Goal: Understand process/instructions

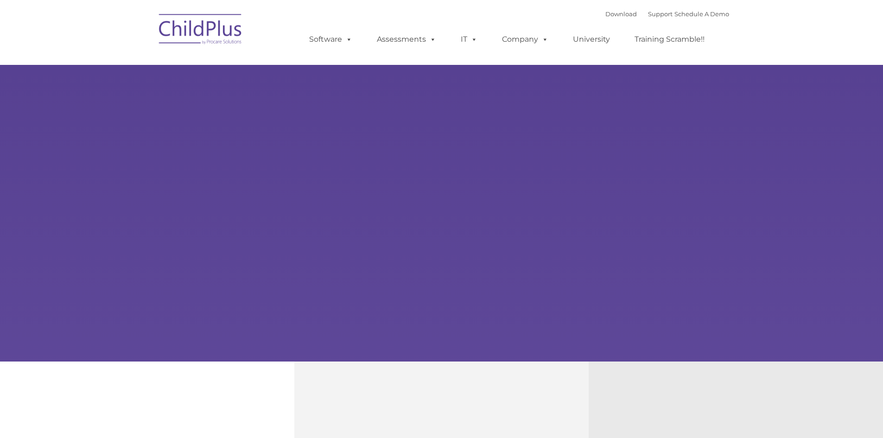
type input ""
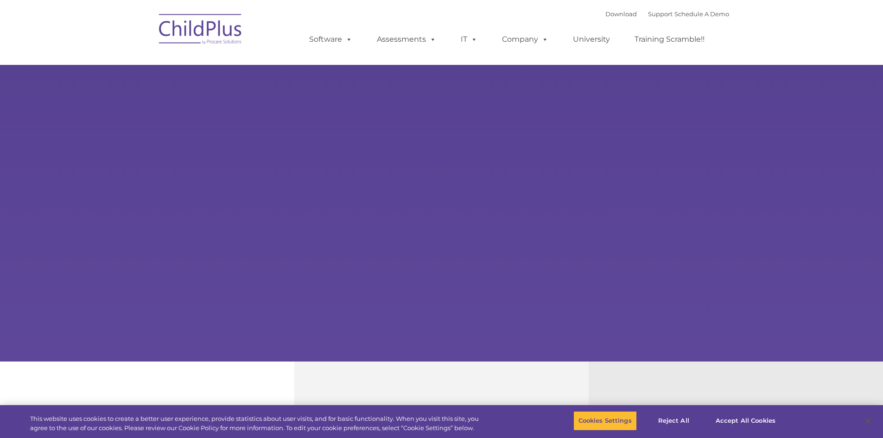
select select "MEDIUM"
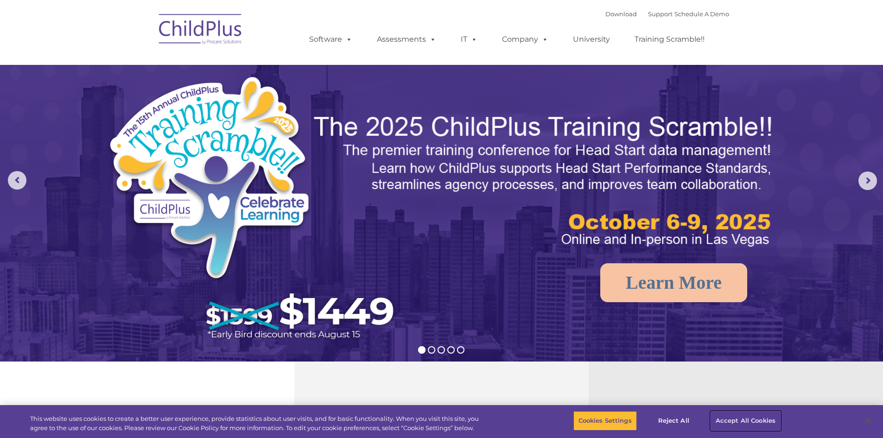
click at [731, 417] on button "Accept All Cookies" at bounding box center [745, 420] width 70 height 19
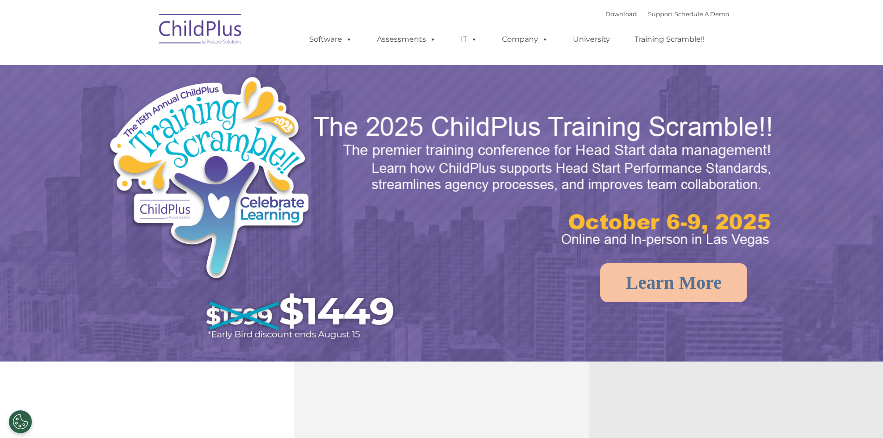
select select "MEDIUM"
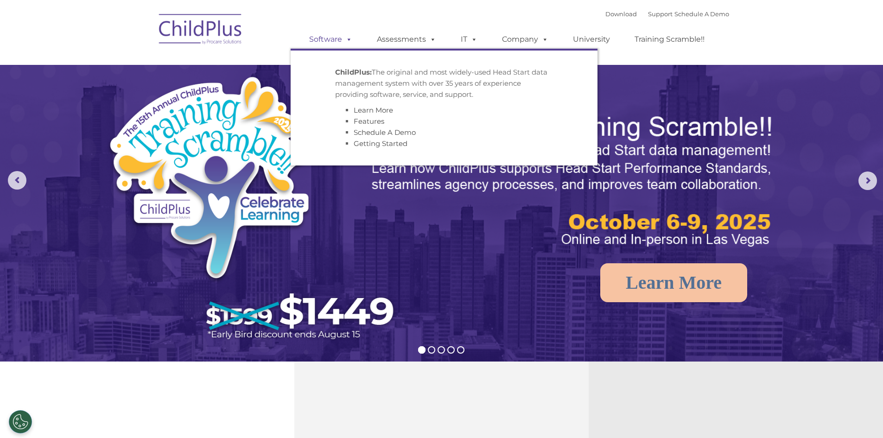
click at [350, 38] on span at bounding box center [347, 39] width 10 height 9
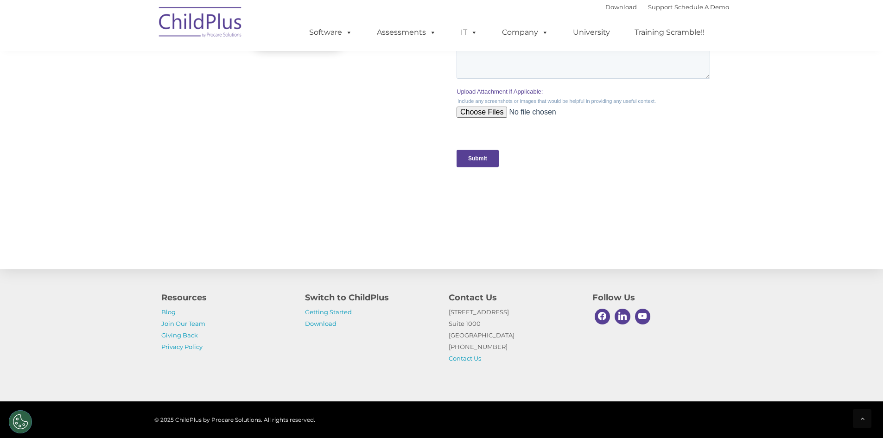
scroll to position [861, 0]
click at [345, 313] on link "Getting Started" at bounding box center [328, 311] width 47 height 7
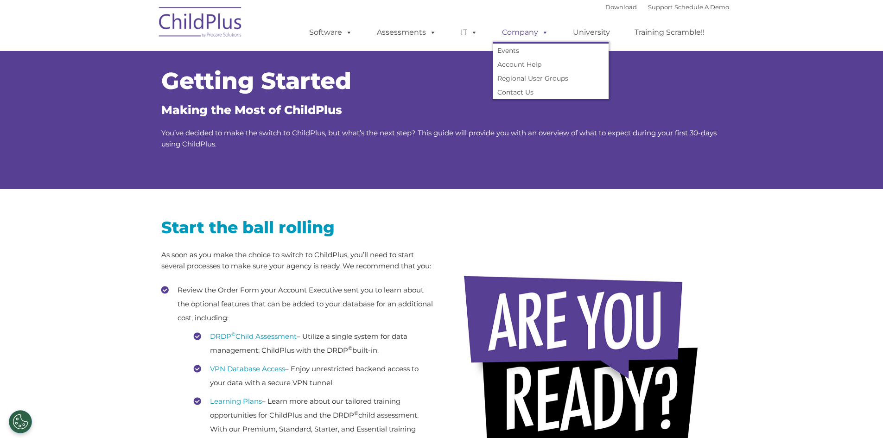
click at [538, 32] on span at bounding box center [543, 32] width 10 height 9
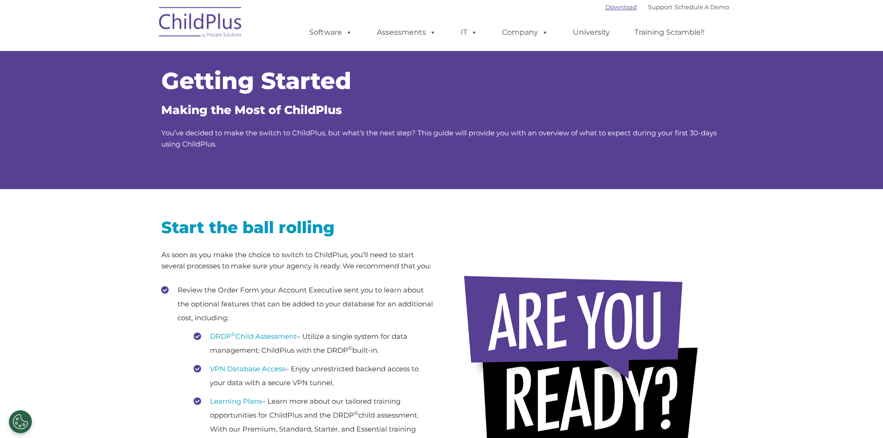
click at [612, 10] on link "Download" at bounding box center [621, 6] width 32 height 7
